Goal: Information Seeking & Learning: Learn about a topic

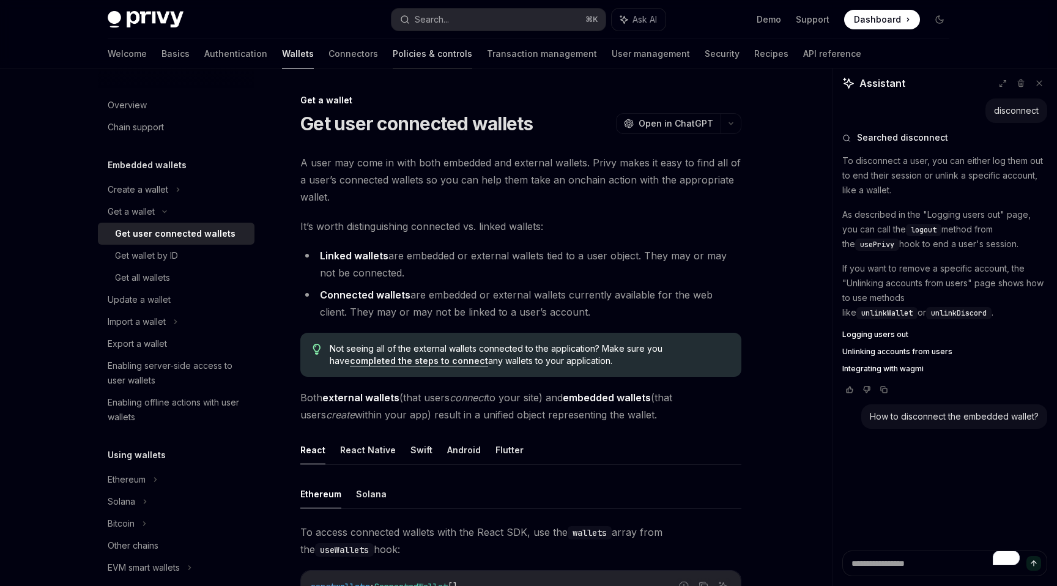
scroll to position [971, 0]
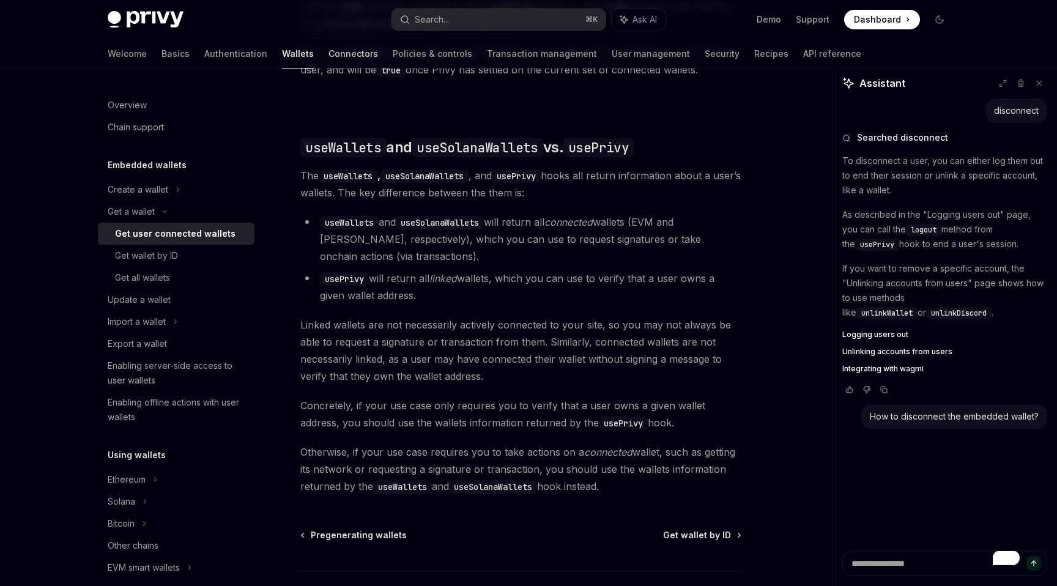
click at [329, 54] on link "Connectors" at bounding box center [354, 53] width 50 height 29
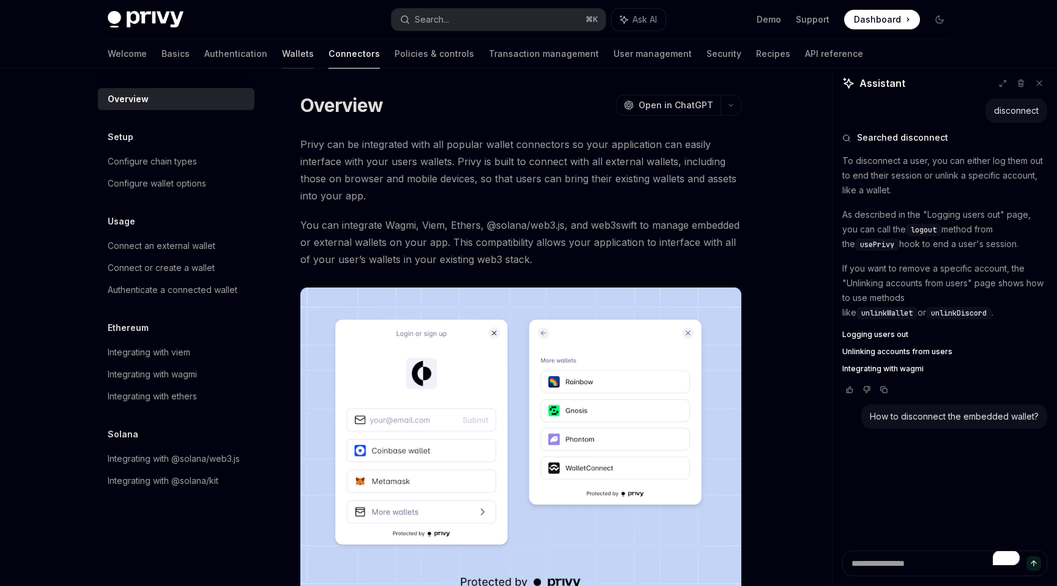
click at [282, 54] on link "Wallets" at bounding box center [298, 53] width 32 height 29
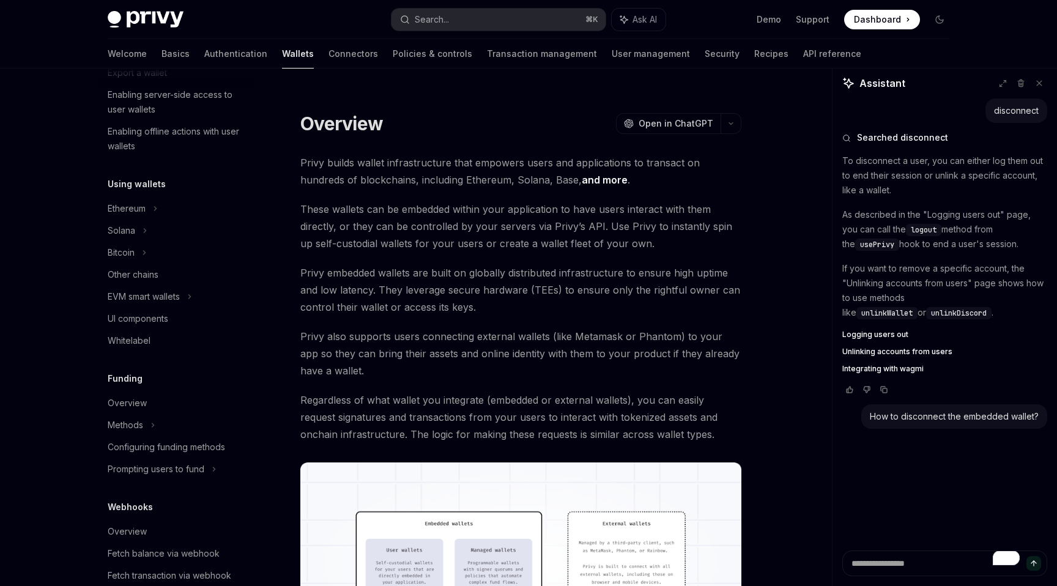
scroll to position [341, 0]
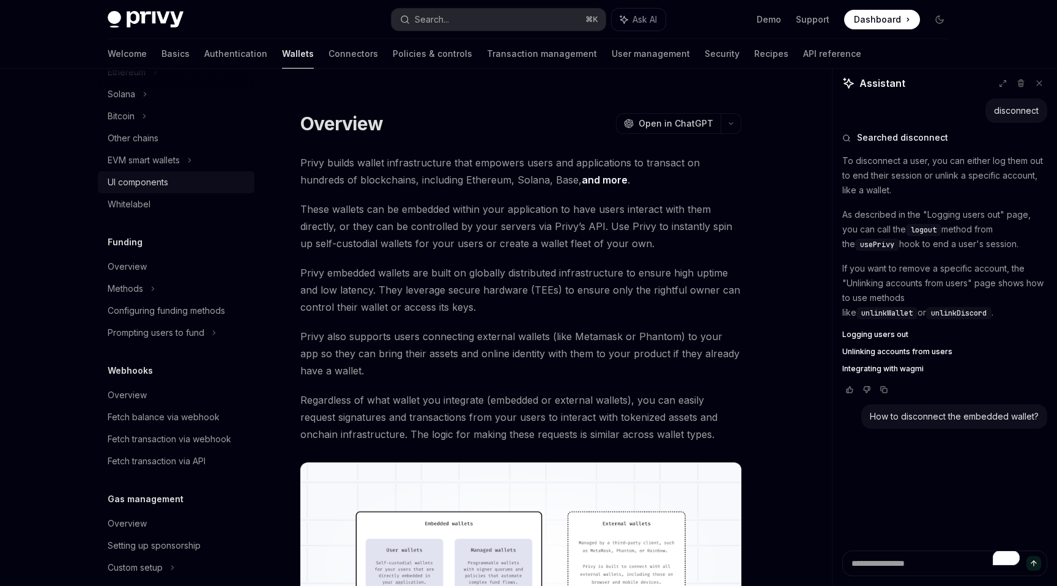
click at [154, 178] on div "UI components" at bounding box center [138, 182] width 61 height 15
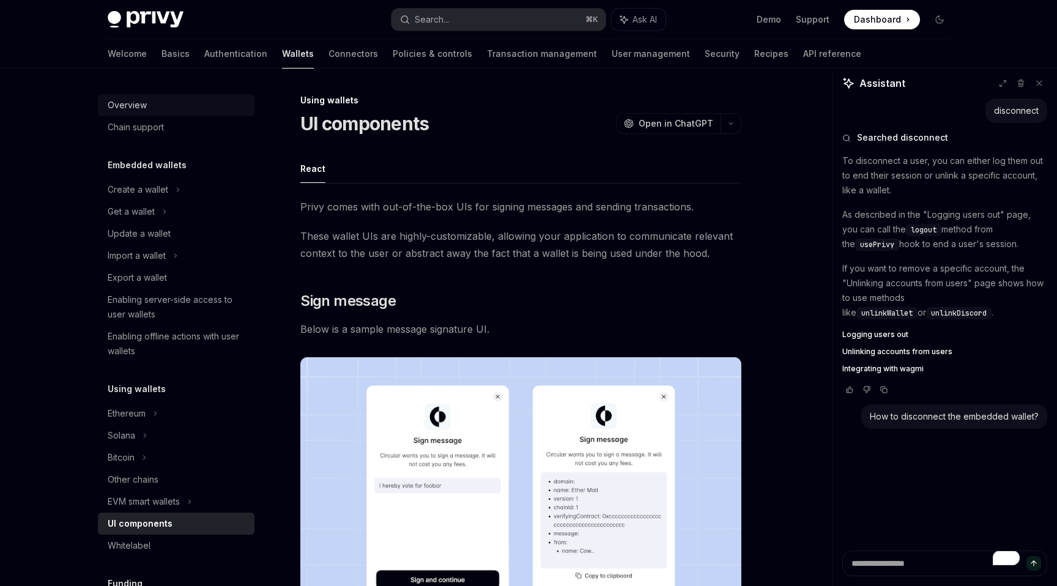
click at [139, 105] on div "Overview" at bounding box center [127, 105] width 39 height 15
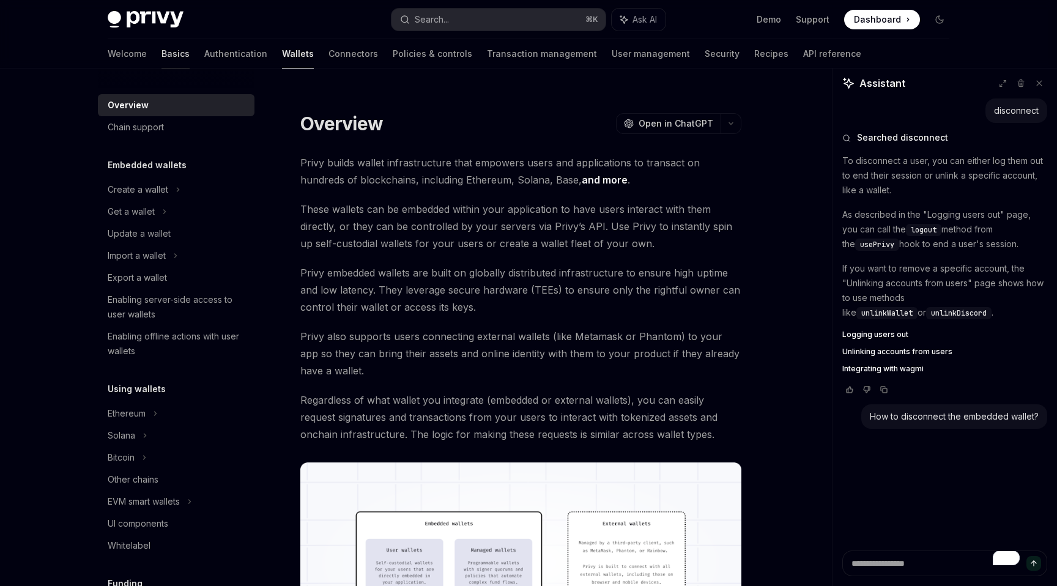
click at [162, 51] on link "Basics" at bounding box center [176, 53] width 28 height 29
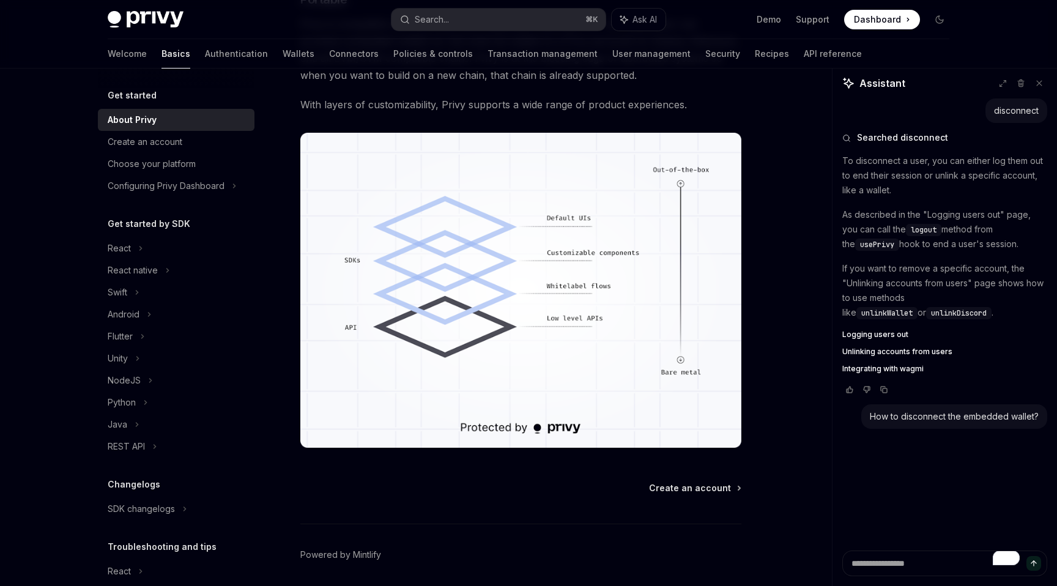
scroll to position [1014, 0]
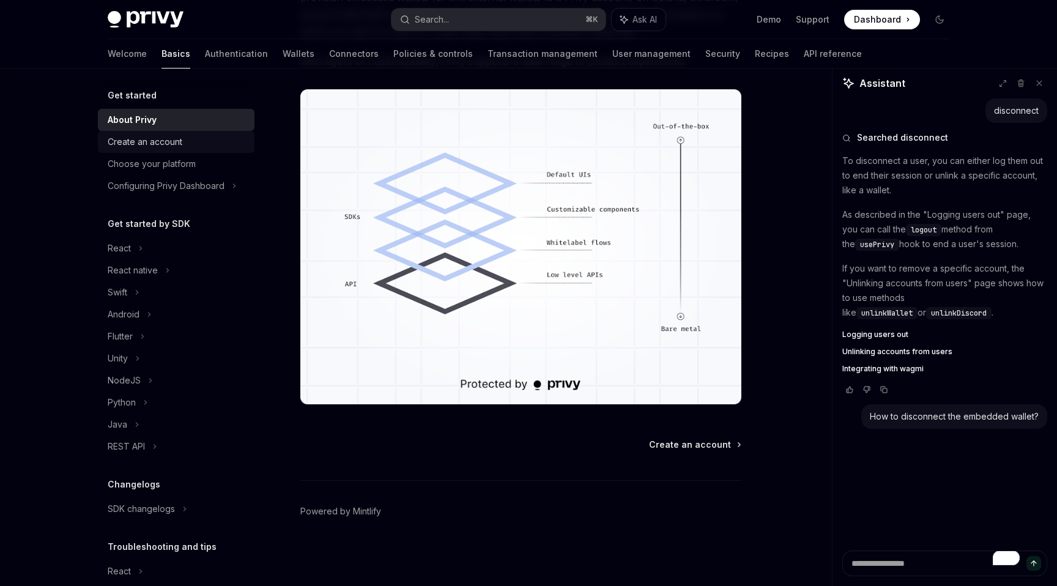
click at [162, 147] on div "Create an account" at bounding box center [145, 142] width 75 height 15
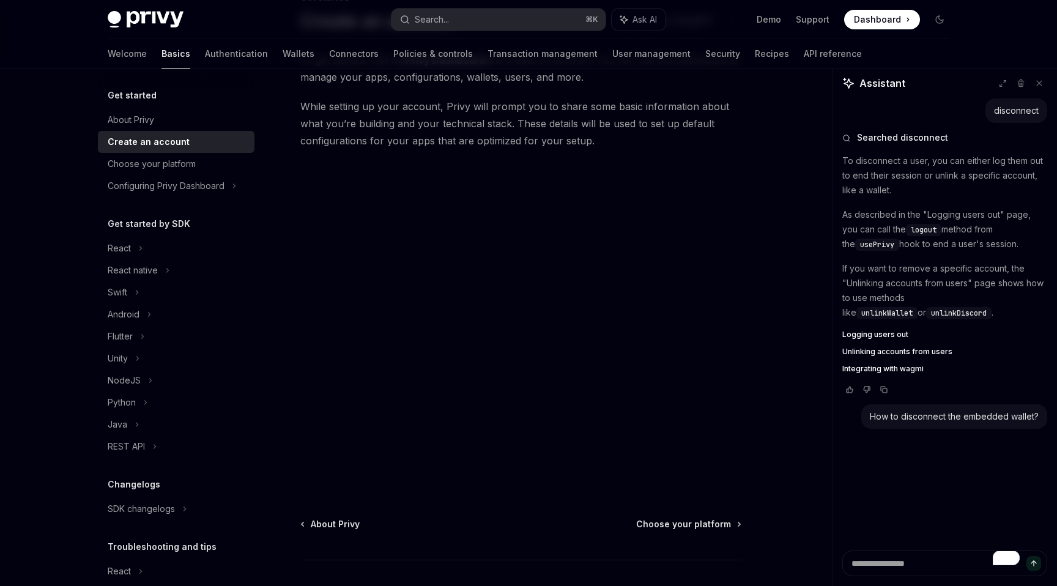
scroll to position [182, 0]
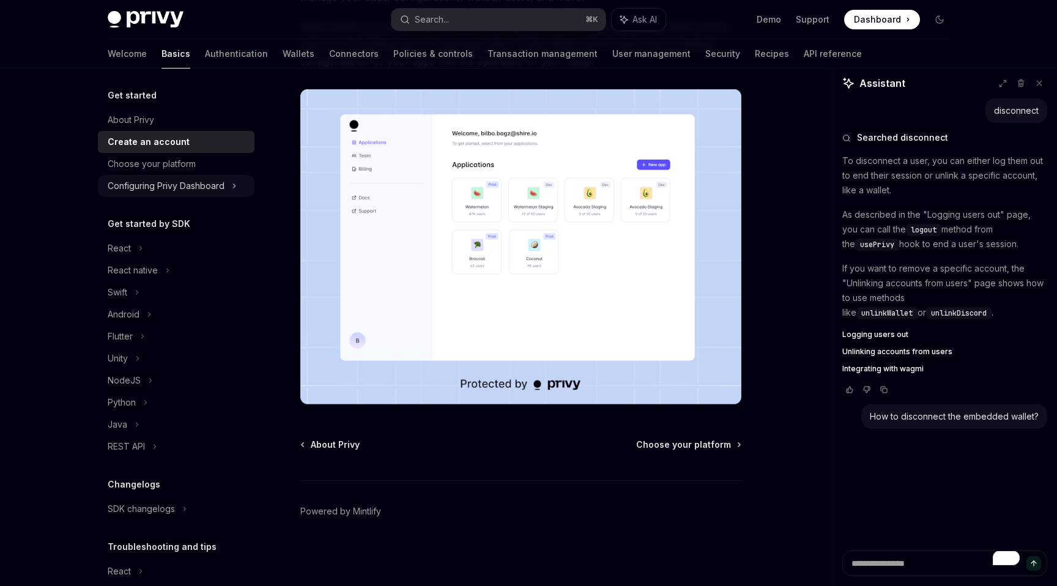
click at [158, 185] on div "Configuring Privy Dashboard" at bounding box center [166, 186] width 117 height 15
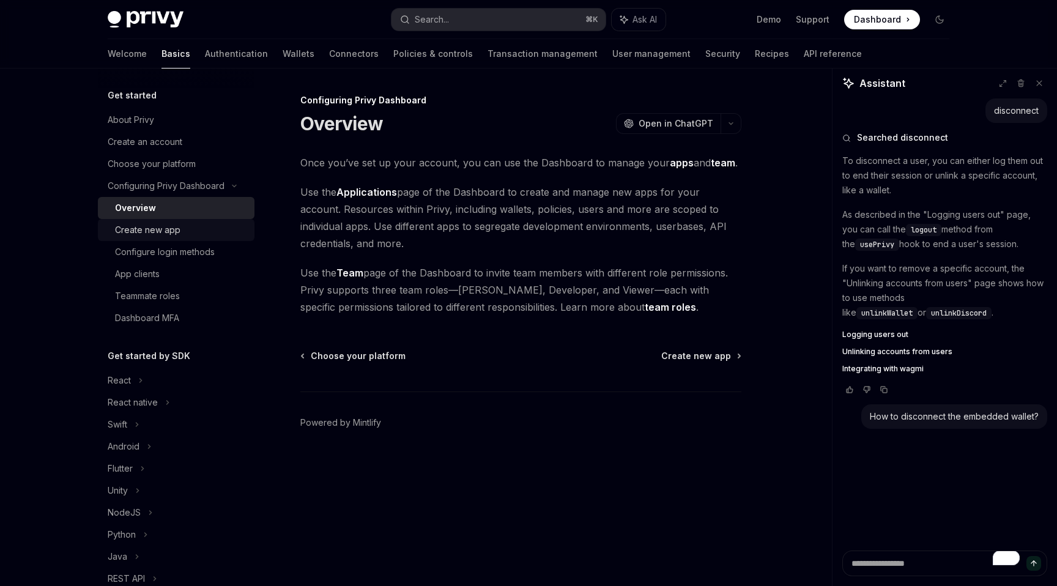
click at [155, 223] on div "Create new app" at bounding box center [147, 230] width 65 height 15
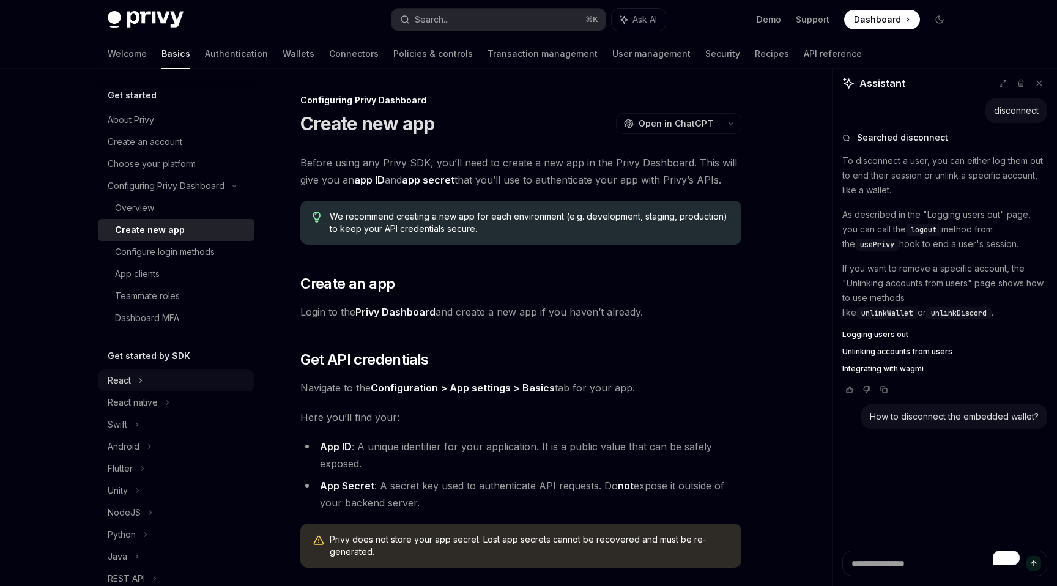
click at [138, 381] on icon at bounding box center [140, 380] width 5 height 15
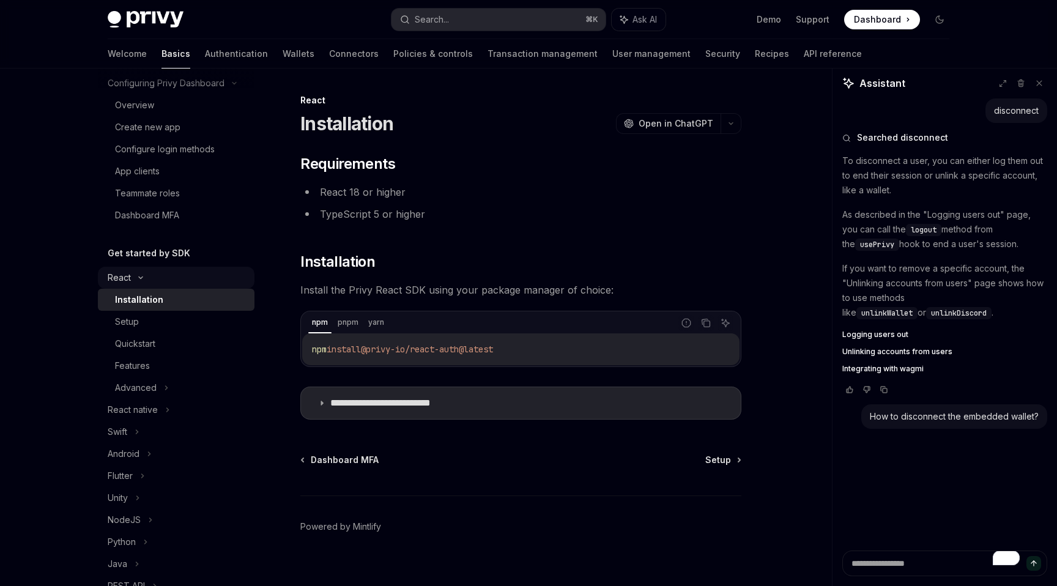
scroll to position [110, 0]
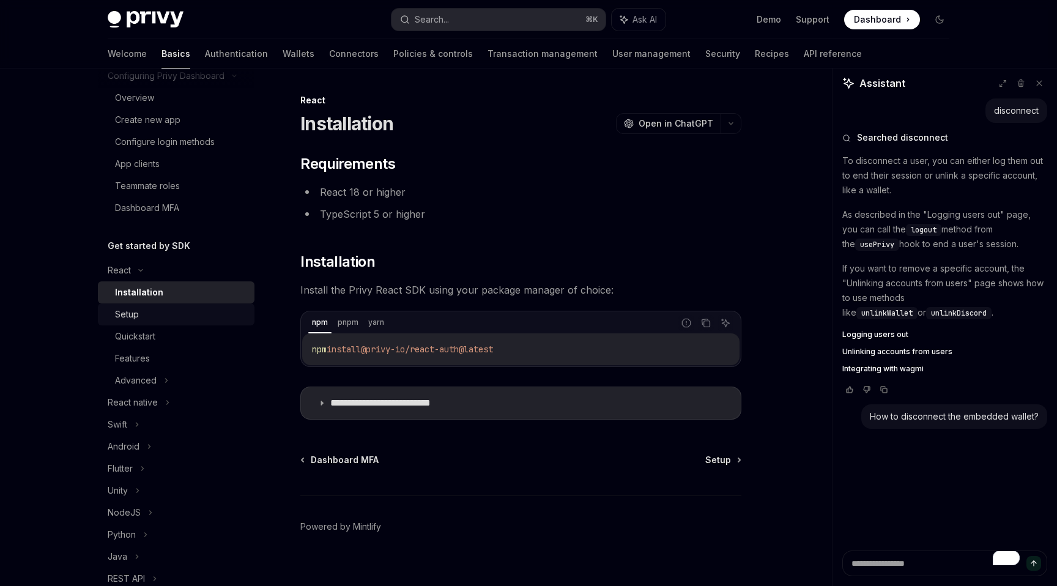
click at [135, 311] on div "Setup" at bounding box center [127, 314] width 24 height 15
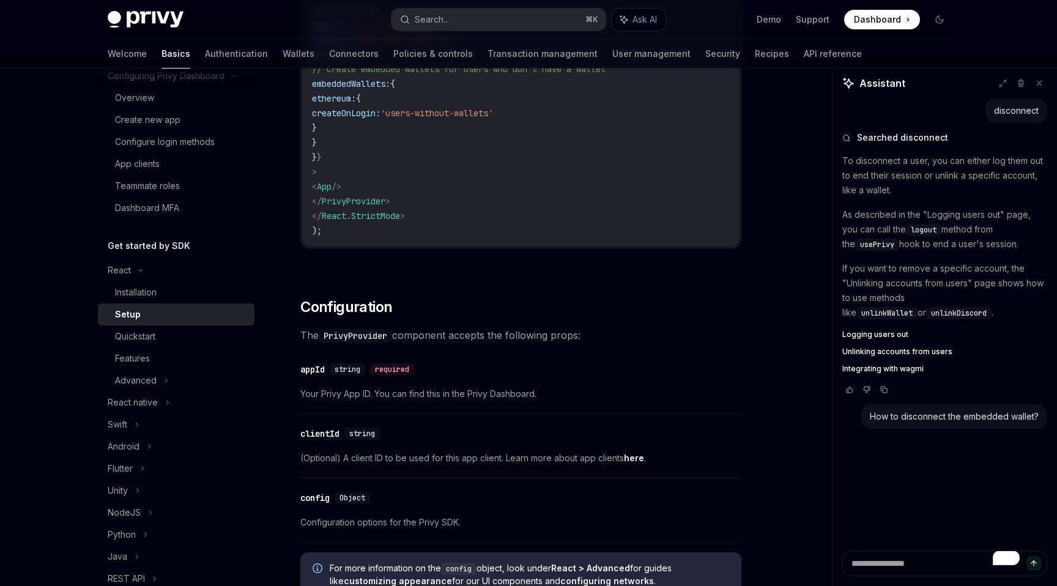
scroll to position [696, 0]
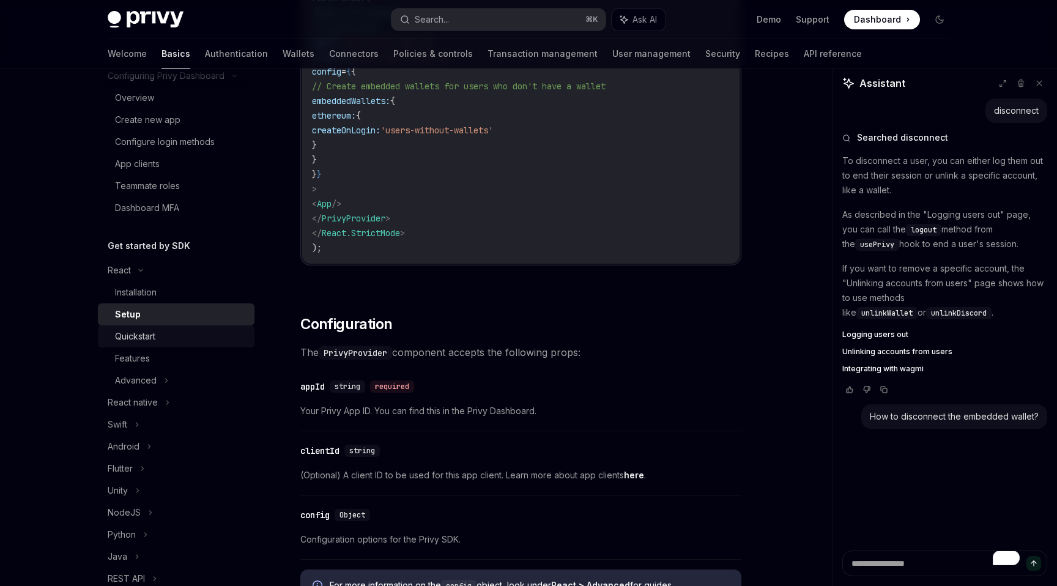
click at [132, 346] on link "Quickstart" at bounding box center [176, 336] width 157 height 22
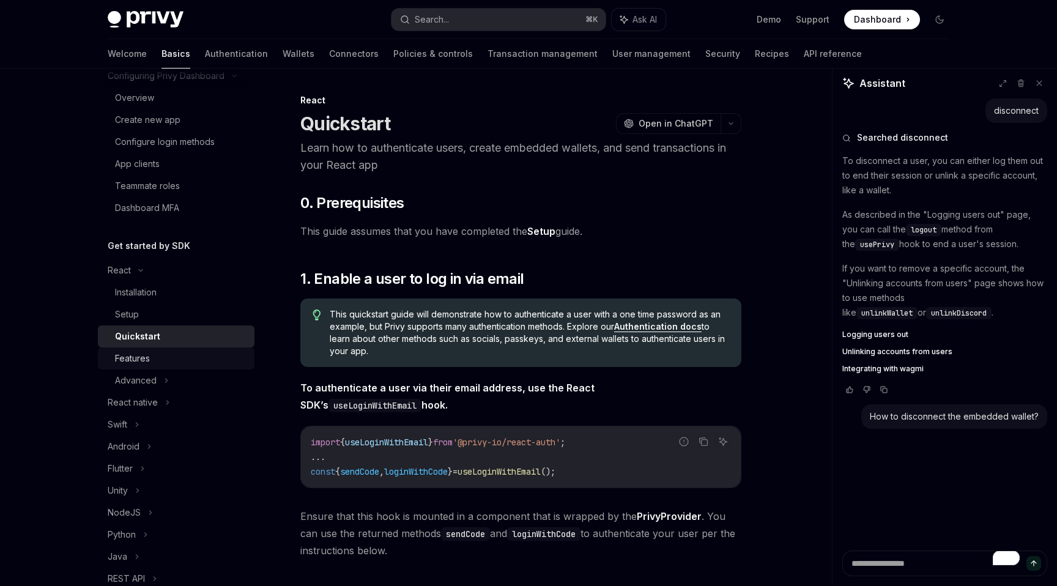
click at [135, 362] on div "Features" at bounding box center [132, 358] width 35 height 15
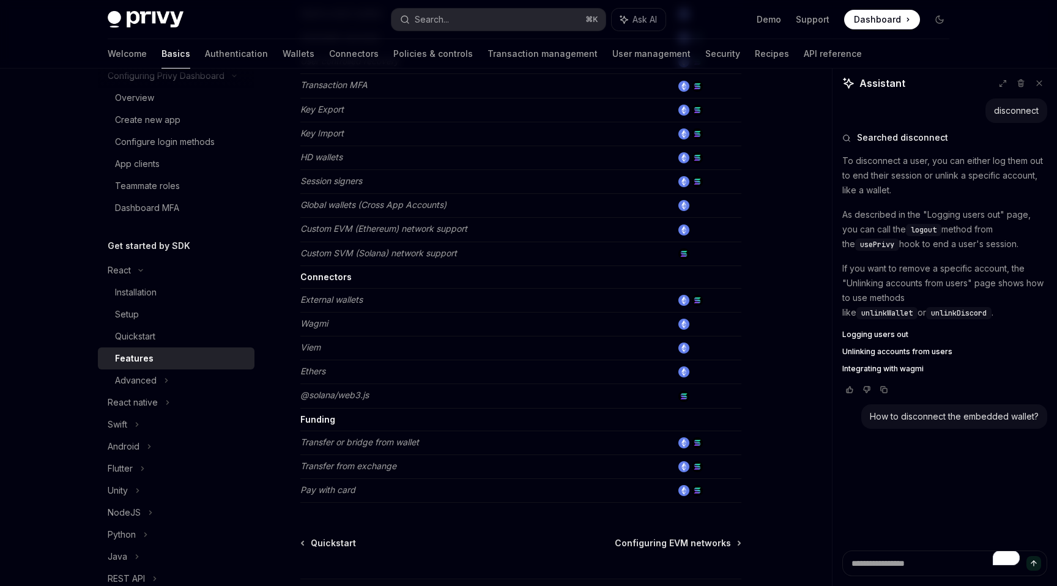
scroll to position [716, 0]
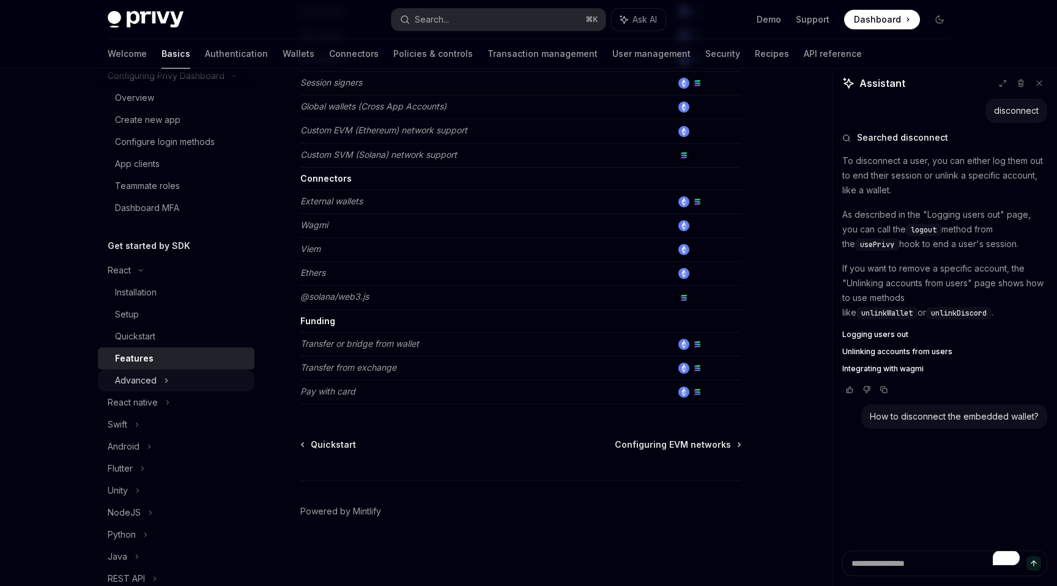
click at [132, 382] on div "Advanced" at bounding box center [136, 380] width 42 height 15
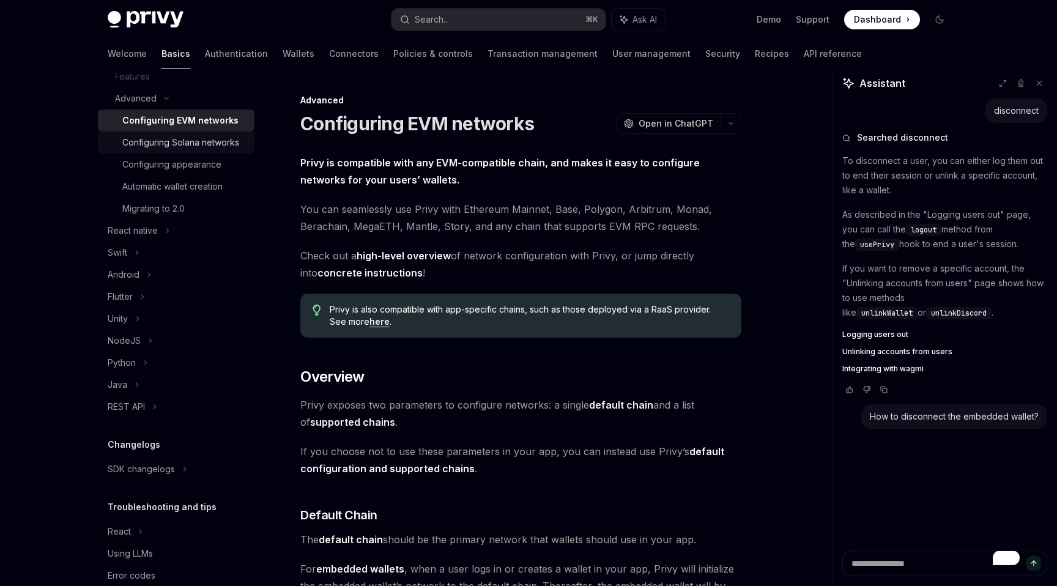
scroll to position [417, 0]
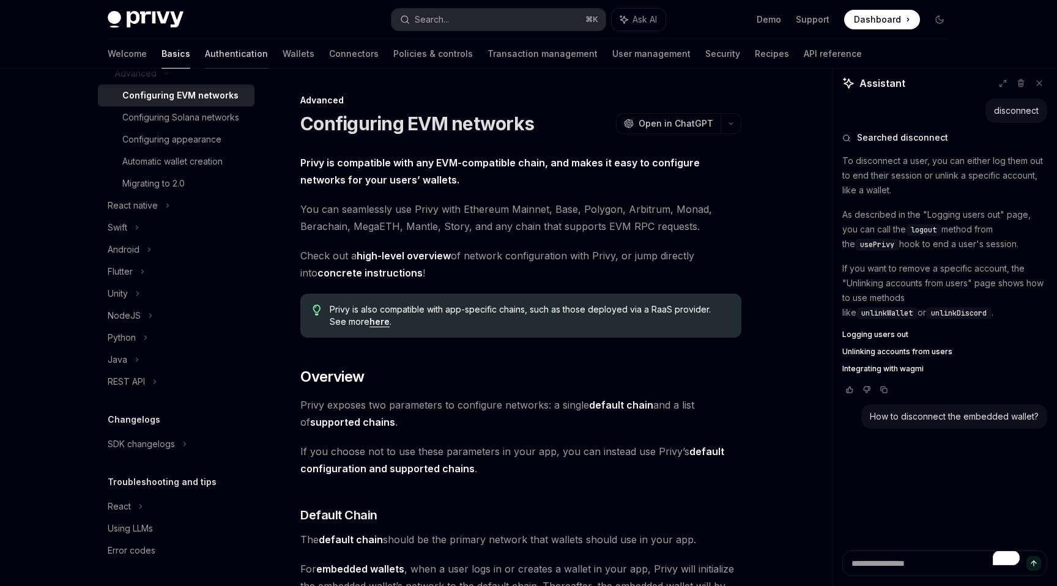
click at [205, 53] on link "Authentication" at bounding box center [236, 53] width 63 height 29
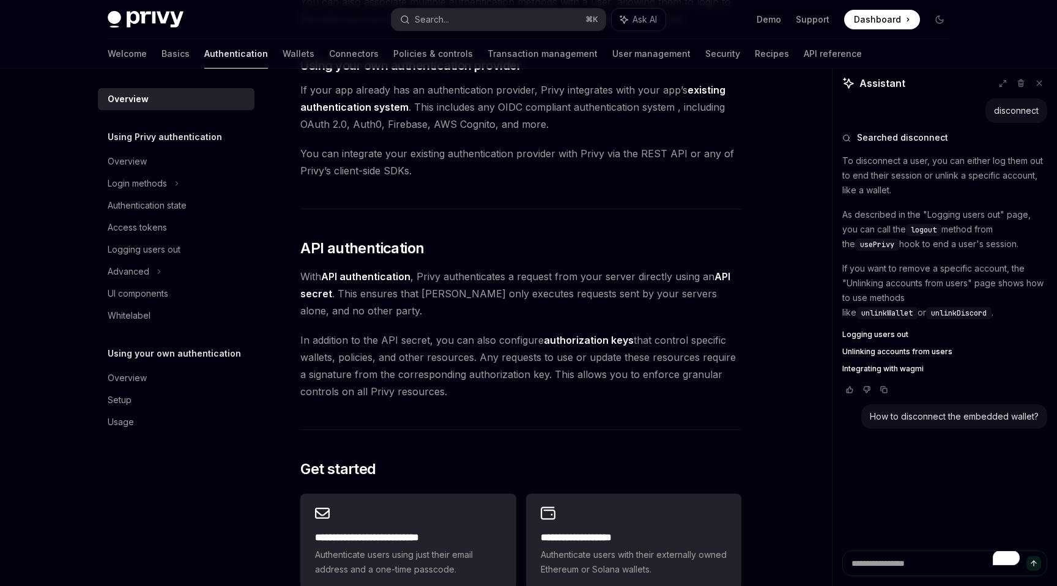
scroll to position [655, 0]
click at [150, 250] on div "Logging users out" at bounding box center [144, 249] width 73 height 15
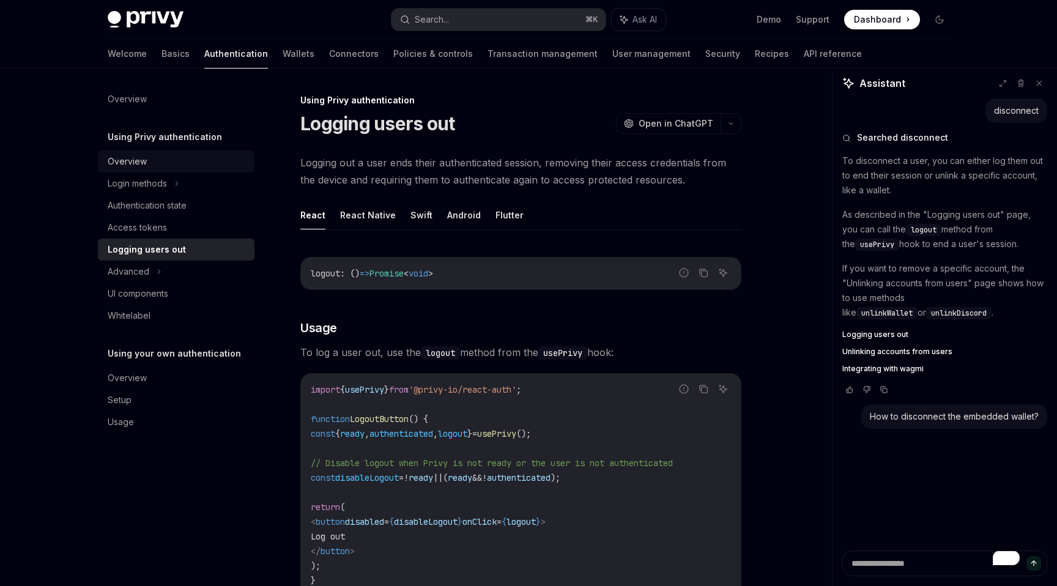
click at [136, 166] on div "Overview" at bounding box center [127, 161] width 39 height 15
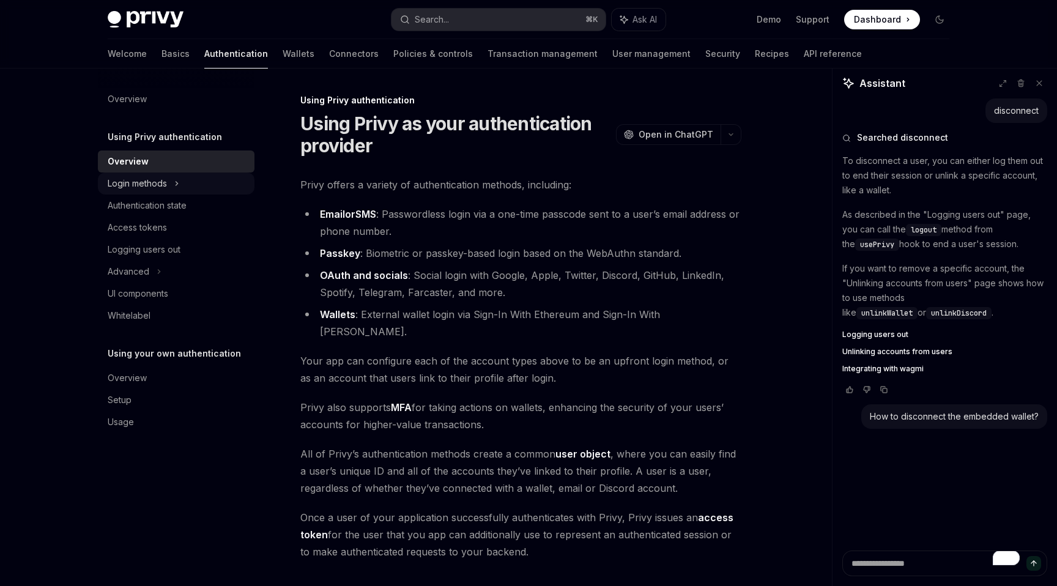
click at [138, 180] on div "Login methods" at bounding box center [137, 183] width 59 height 15
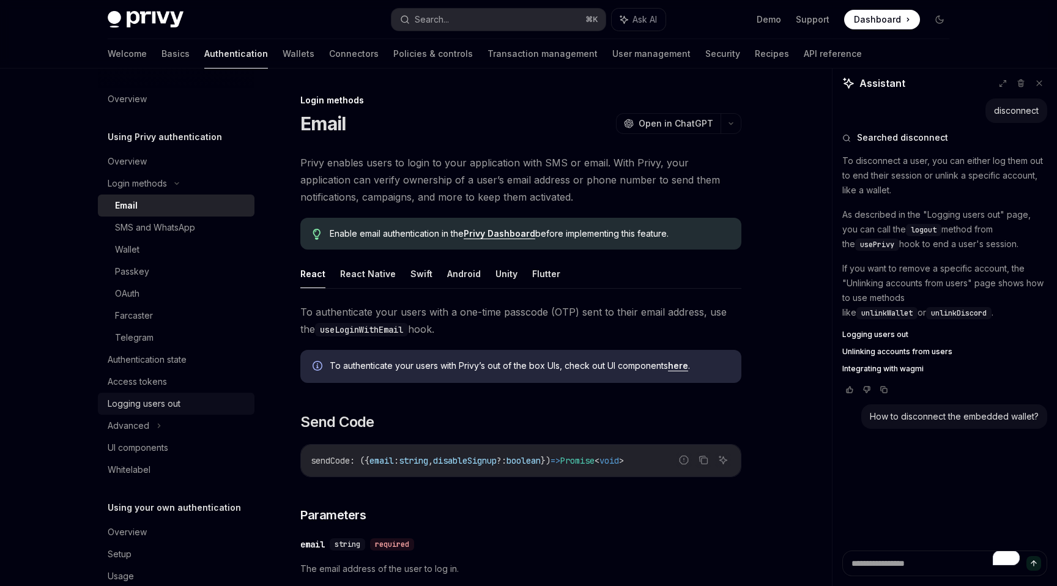
scroll to position [26, 0]
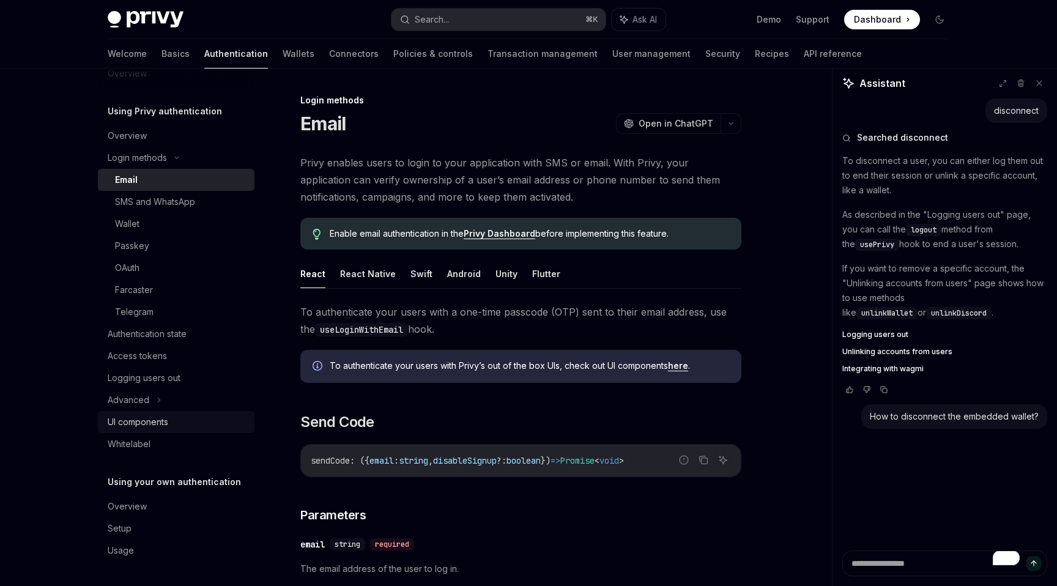
click at [146, 428] on div "UI components" at bounding box center [138, 422] width 61 height 15
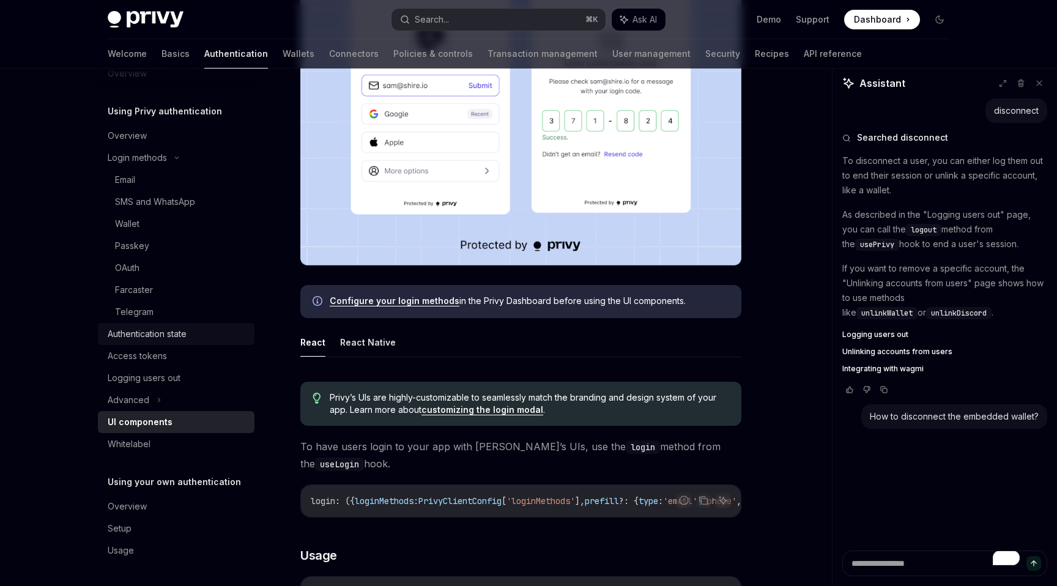
scroll to position [383, 0]
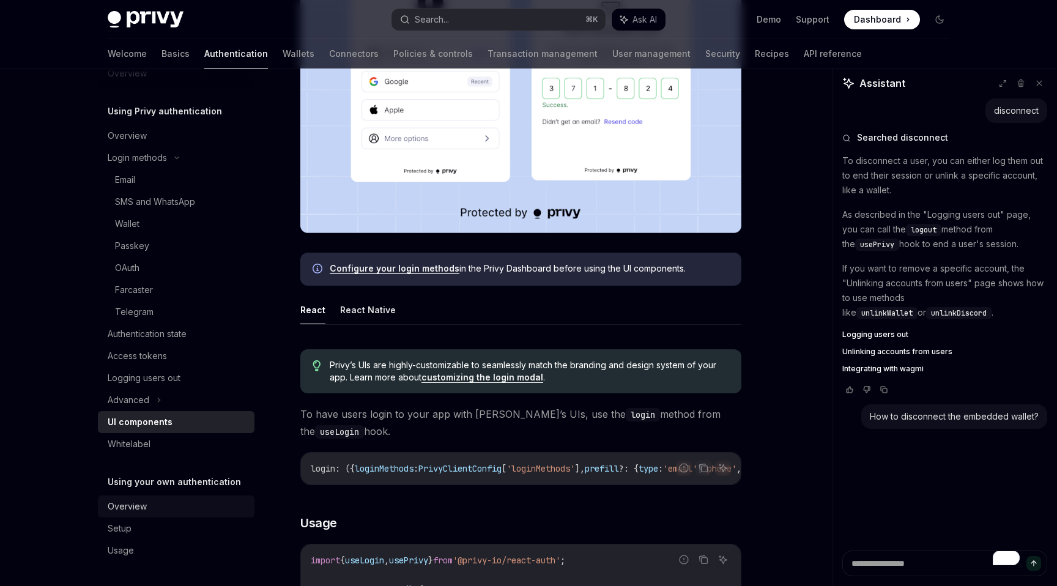
click at [153, 514] on link "Overview" at bounding box center [176, 507] width 157 height 22
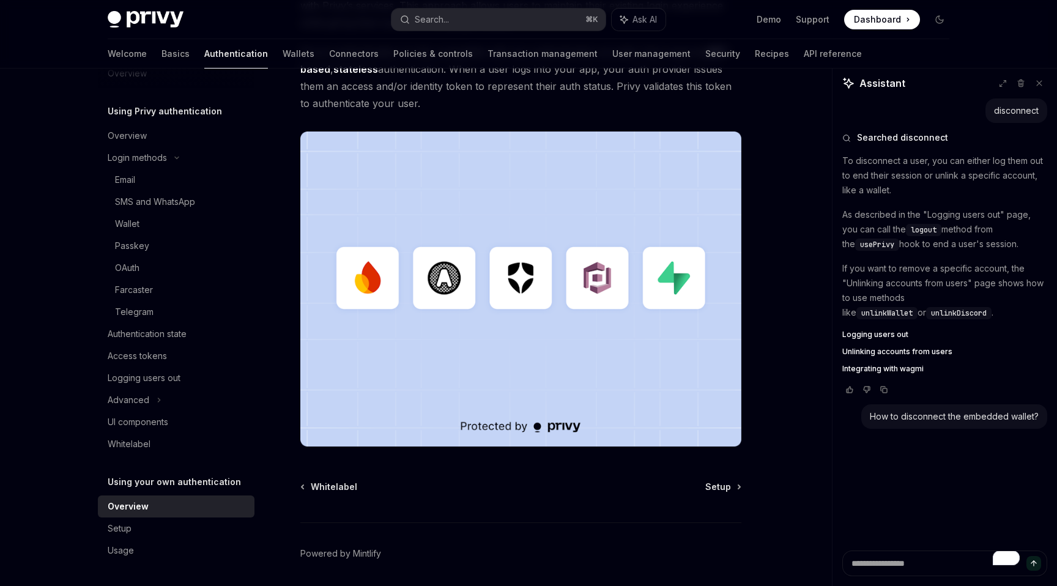
scroll to position [285, 0]
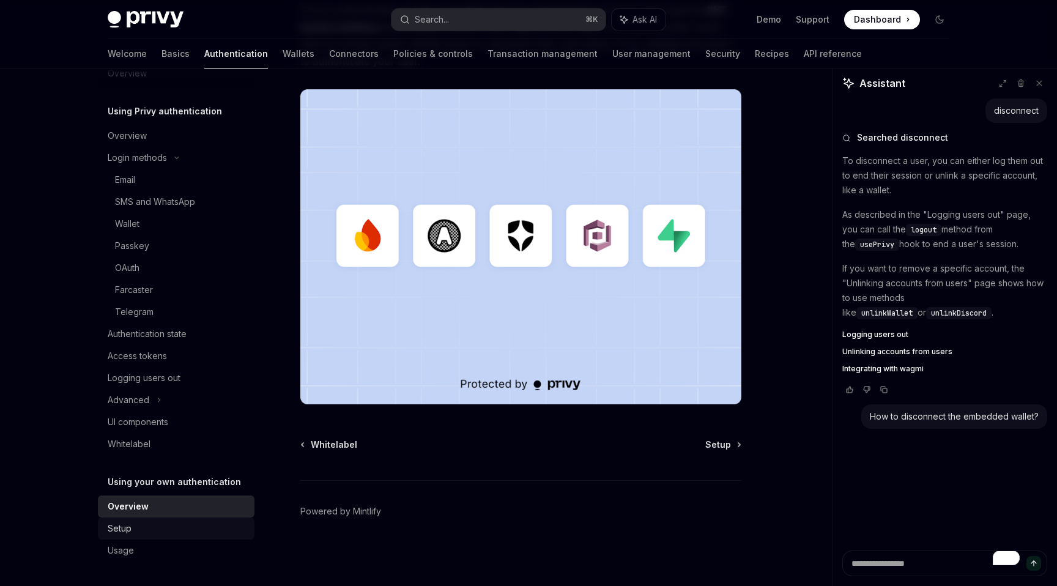
click at [141, 535] on div "Setup" at bounding box center [177, 528] width 139 height 15
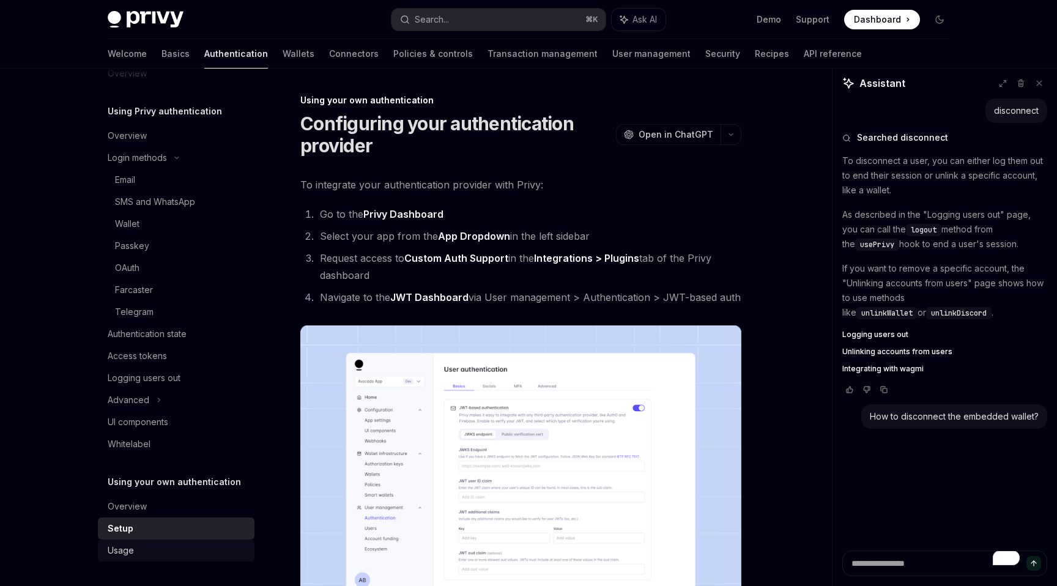
click at [141, 549] on div "Usage" at bounding box center [177, 550] width 139 height 15
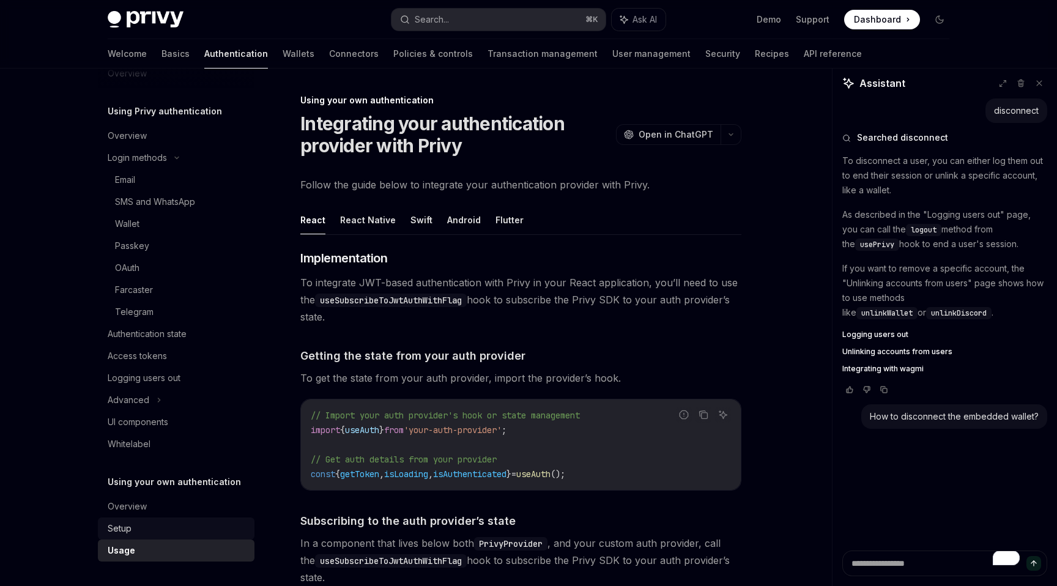
click at [139, 530] on div "Setup" at bounding box center [177, 528] width 139 height 15
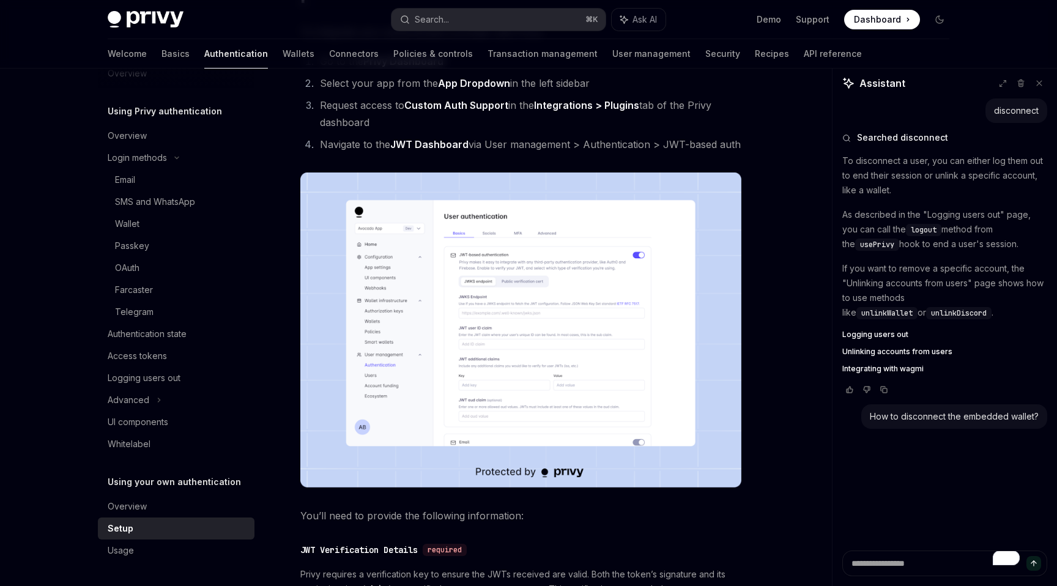
scroll to position [154, 0]
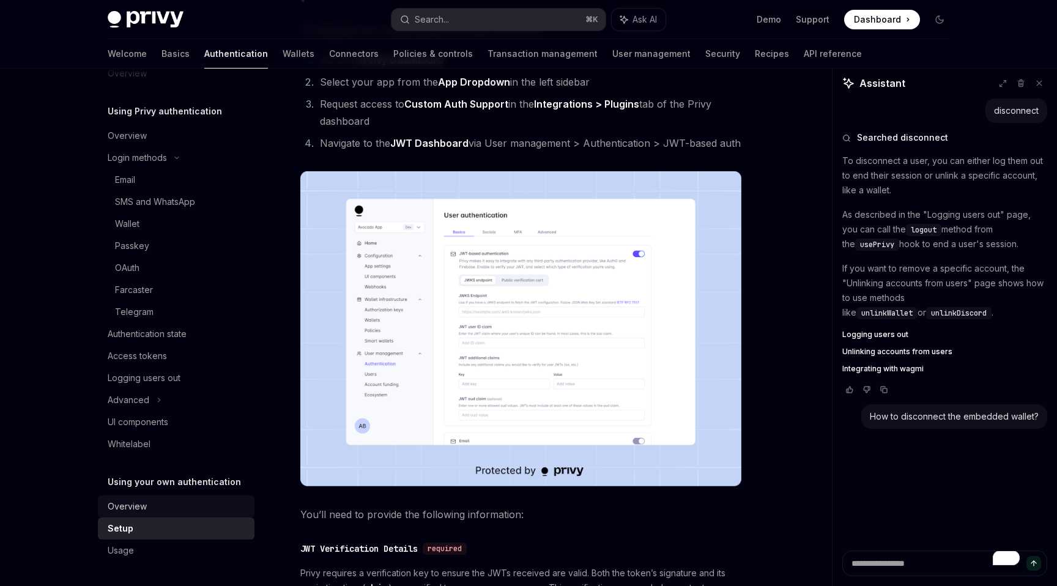
click at [146, 499] on div "Overview" at bounding box center [127, 506] width 39 height 15
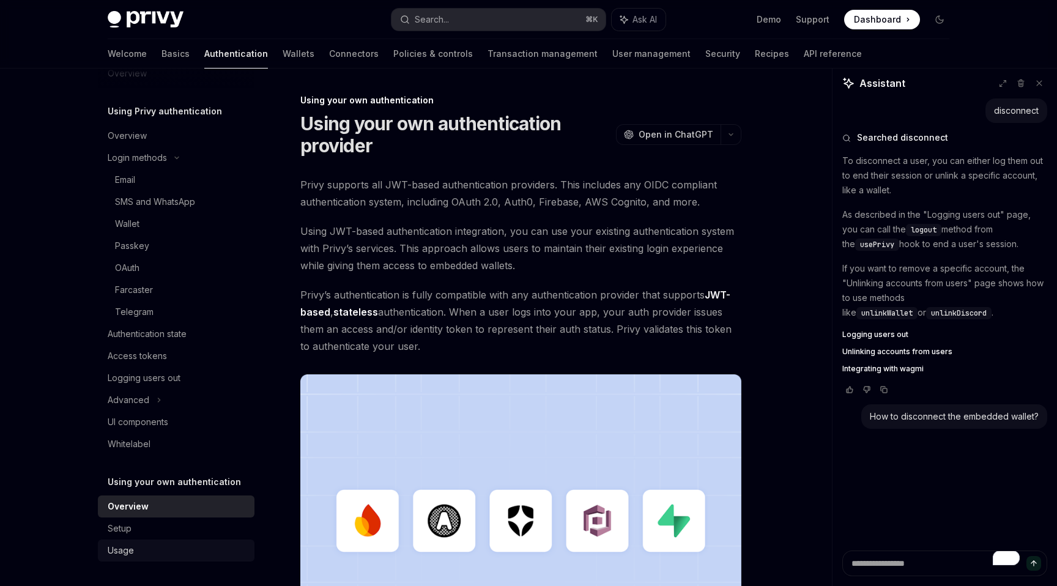
click at [137, 553] on div "Usage" at bounding box center [177, 550] width 139 height 15
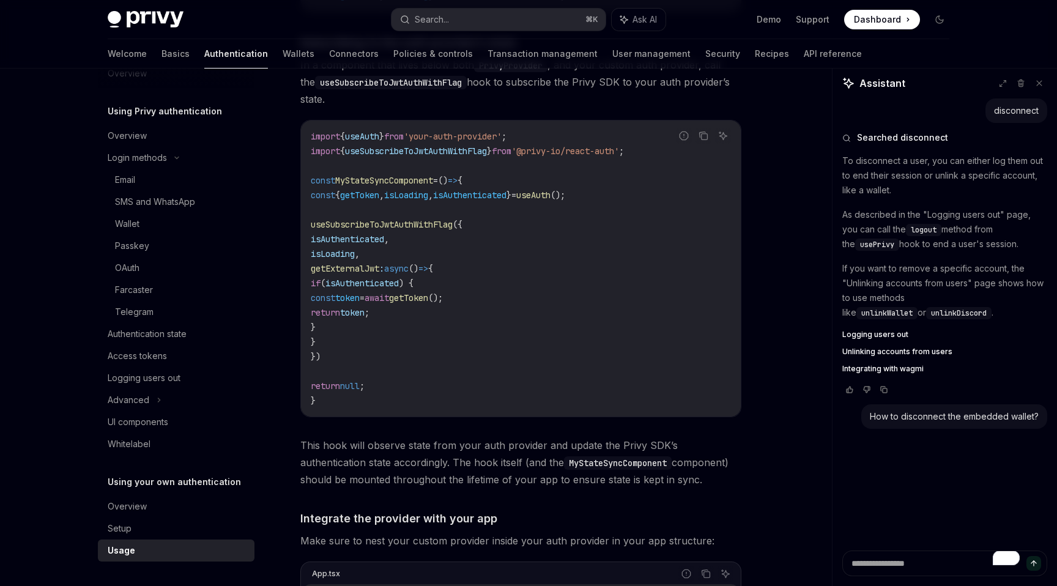
scroll to position [519, 0]
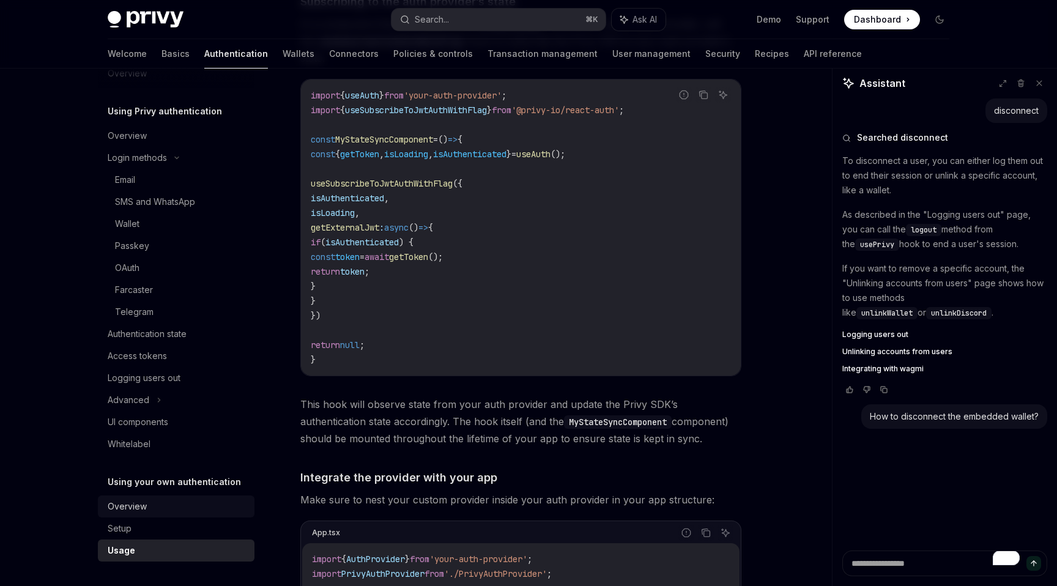
click at [124, 509] on div "Overview" at bounding box center [127, 506] width 39 height 15
type textarea "*"
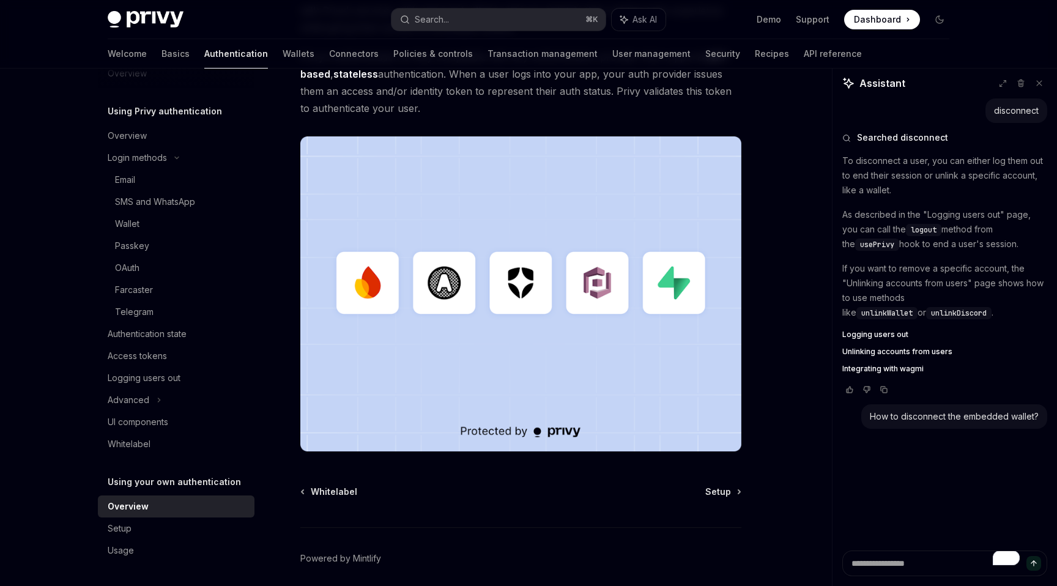
scroll to position [285, 0]
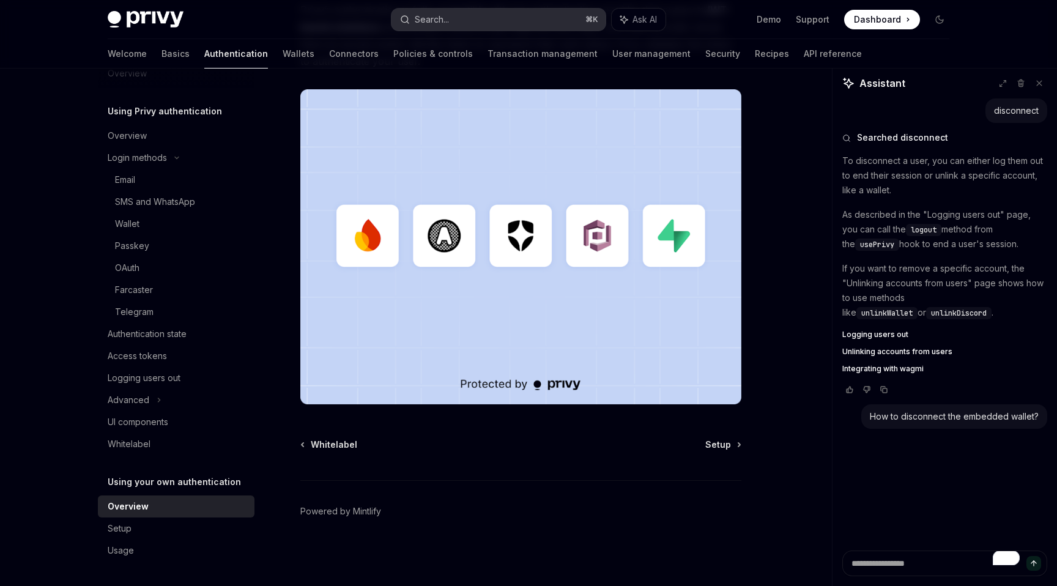
click at [454, 15] on button "Search... ⌘ K" at bounding box center [499, 20] width 214 height 22
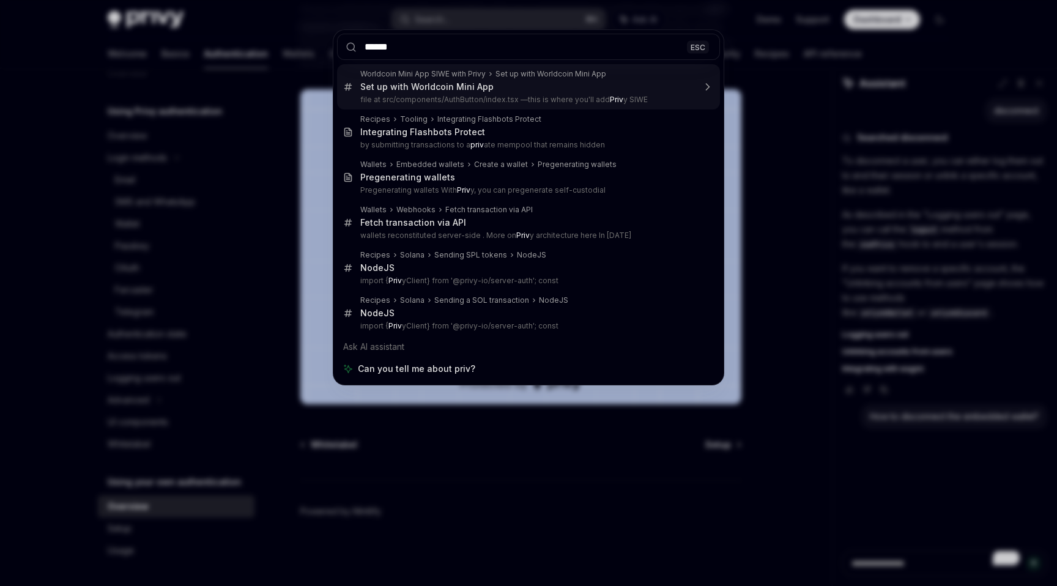
type input "*******"
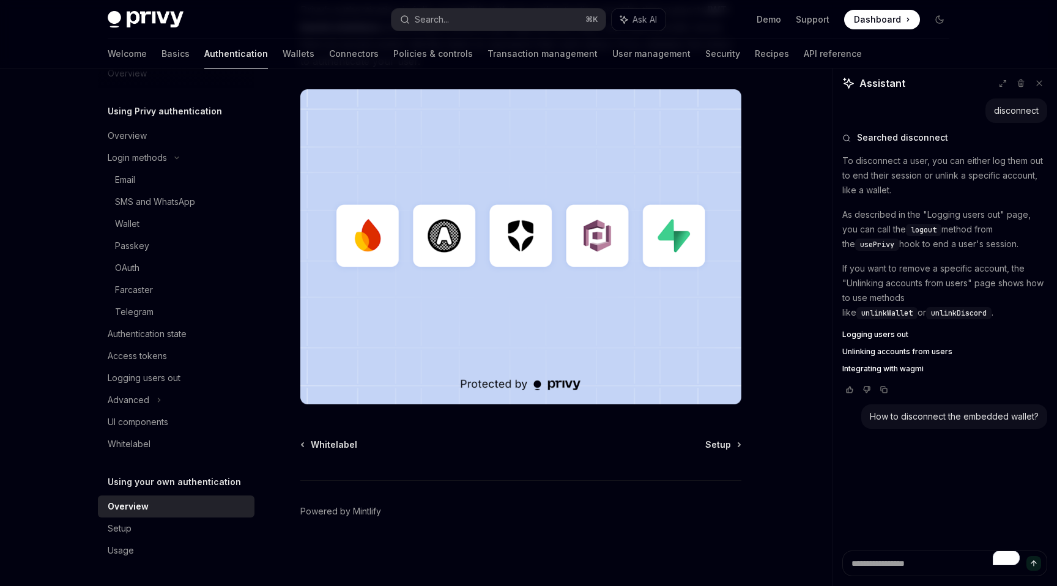
type textarea "*"
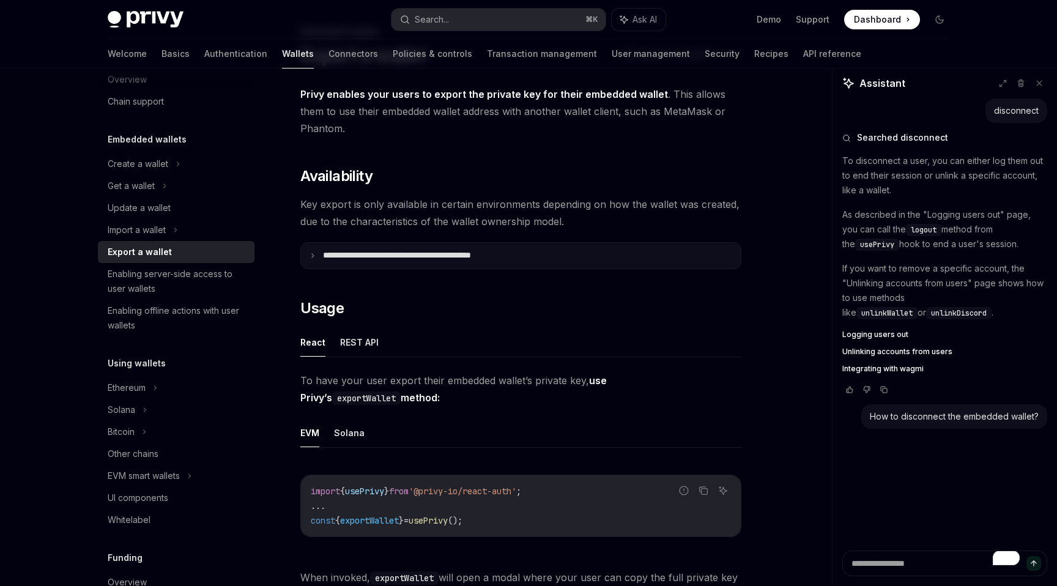
click at [313, 257] on icon at bounding box center [313, 256] width 6 height 6
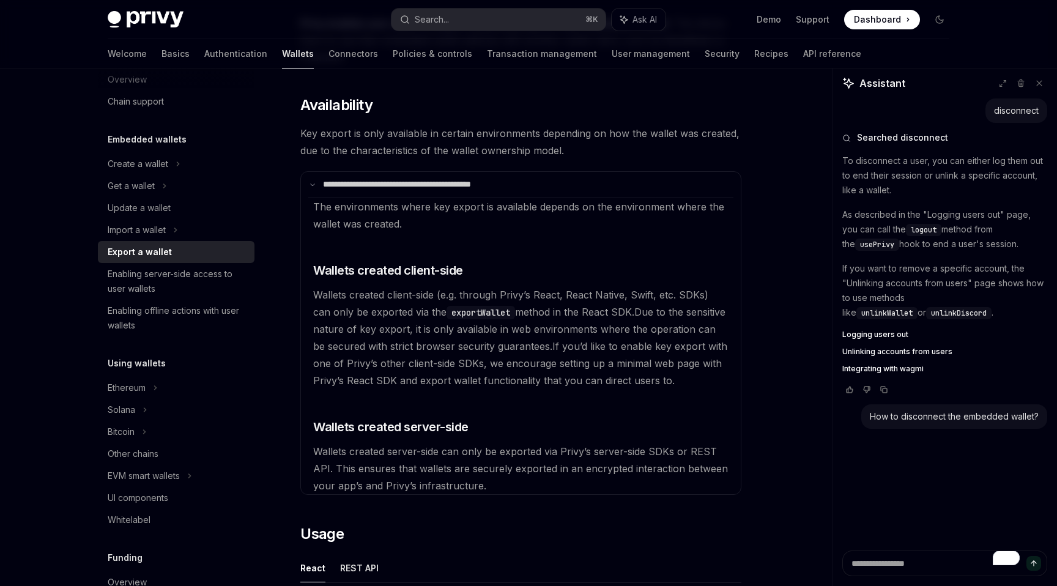
scroll to position [135, 0]
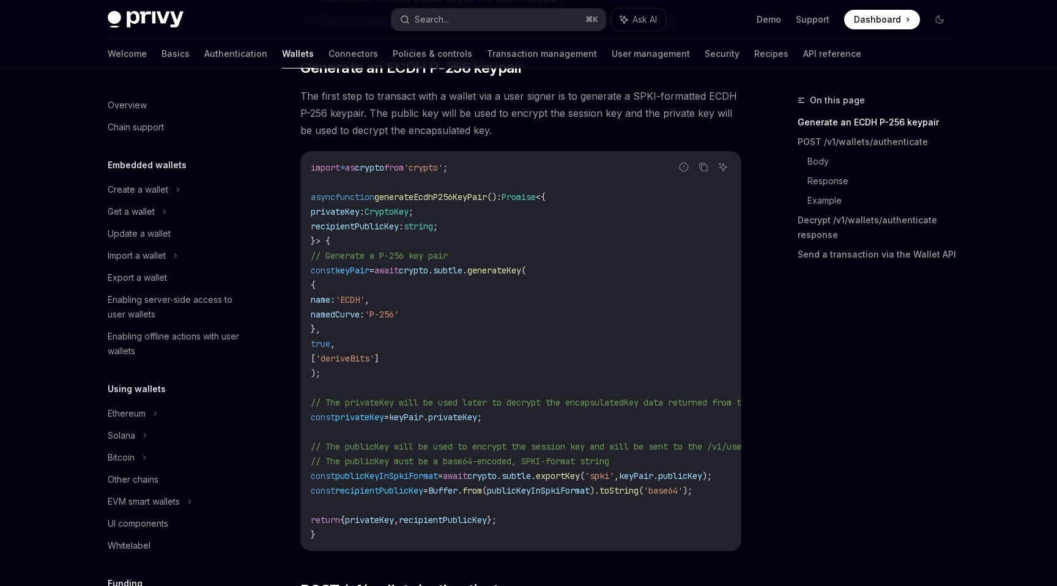
scroll to position [244, 0]
